Goal: Task Accomplishment & Management: Use online tool/utility

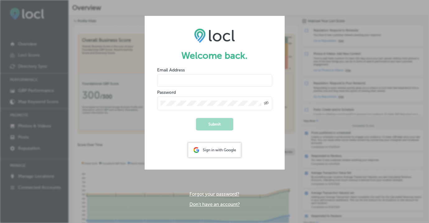
type input "modo.email@gmail.com"
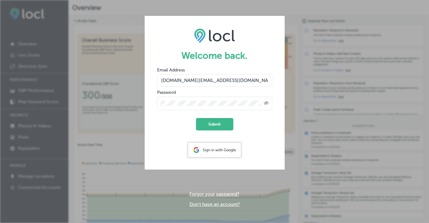
click at [207, 151] on div "Sign in with Google" at bounding box center [214, 150] width 53 height 14
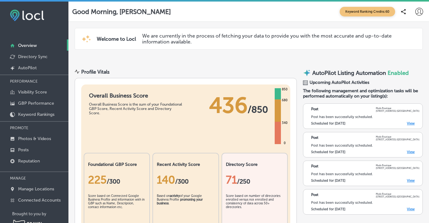
click at [410, 124] on link "View" at bounding box center [411, 124] width 8 height 4
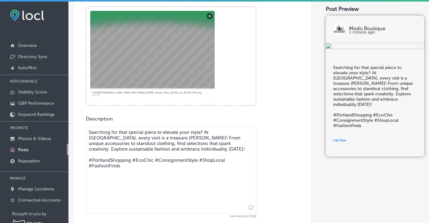
scroll to position [241, 0]
